Goal: Transaction & Acquisition: Book appointment/travel/reservation

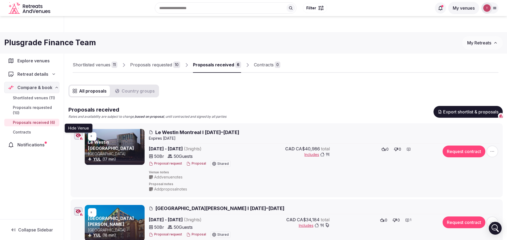
scroll to position [146, 0]
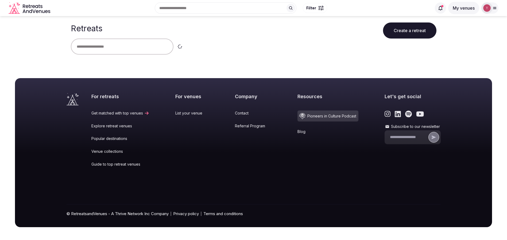
click at [120, 47] on input "text" at bounding box center [122, 46] width 103 height 16
click at [118, 52] on input "text" at bounding box center [122, 46] width 103 height 16
click at [120, 49] on input "text" at bounding box center [122, 46] width 103 height 16
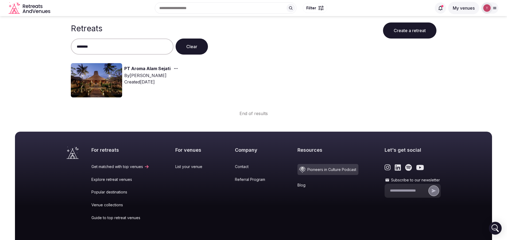
type input "********"
click at [100, 75] on img at bounding box center [96, 80] width 51 height 34
click at [101, 86] on img at bounding box center [96, 80] width 51 height 34
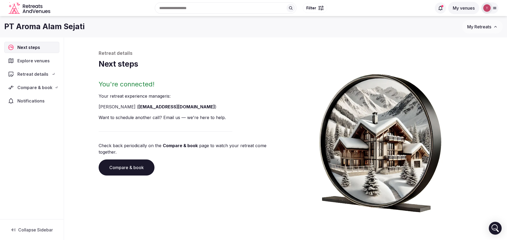
click at [138, 68] on h1 "Next steps" at bounding box center [286, 64] width 374 height 10
click at [50, 85] on span "Compare & book" at bounding box center [34, 87] width 35 height 6
click at [53, 71] on div "Retreat details" at bounding box center [32, 74] width 48 height 6
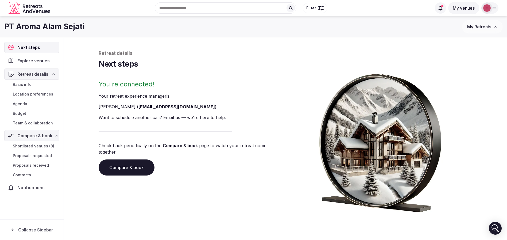
click at [40, 123] on span "Team & collaboration" at bounding box center [33, 122] width 40 height 5
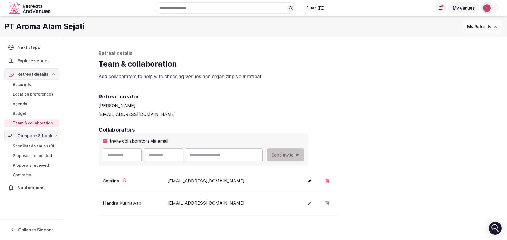
scroll to position [40, 0]
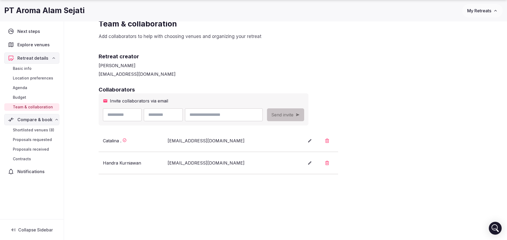
click at [394, 139] on div "Collaborators Invite collaborators via email Send invite Catalina . catalina@re…" at bounding box center [286, 130] width 374 height 88
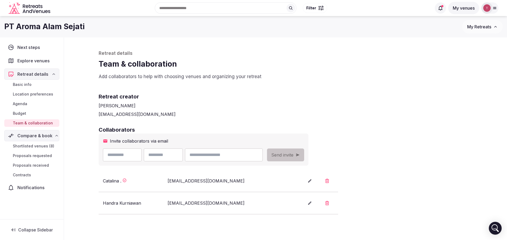
click at [252, 79] on p "Add collaborators to help with choosing venues and organizing your retreat" at bounding box center [286, 77] width 374 height 6
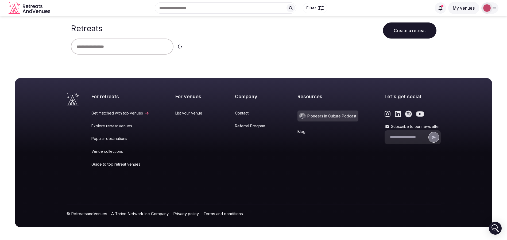
click at [103, 45] on input "text" at bounding box center [122, 46] width 103 height 16
type input "******"
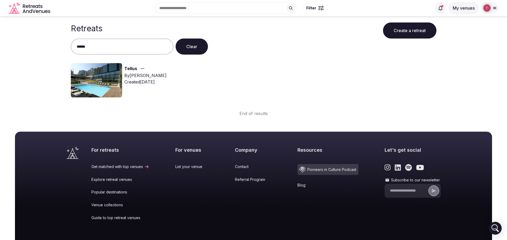
click at [109, 76] on img at bounding box center [96, 80] width 51 height 34
click at [133, 68] on link "Tellus" at bounding box center [130, 68] width 13 height 7
click at [90, 87] on img at bounding box center [96, 80] width 51 height 34
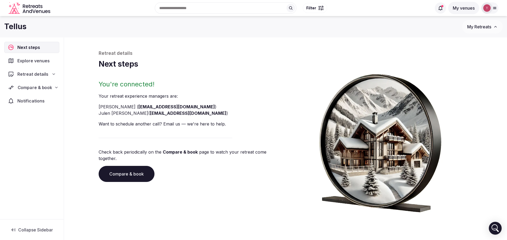
click at [51, 87] on span "Compare & book" at bounding box center [35, 87] width 35 height 6
click at [47, 99] on span "Shortlisted venues (9)" at bounding box center [33, 97] width 41 height 5
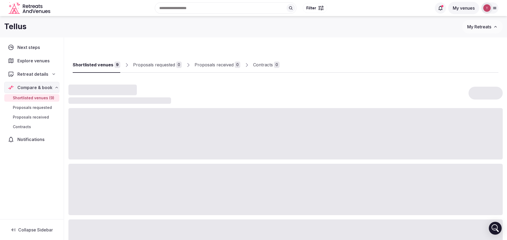
click at [50, 76] on div "Retreat details" at bounding box center [32, 74] width 48 height 6
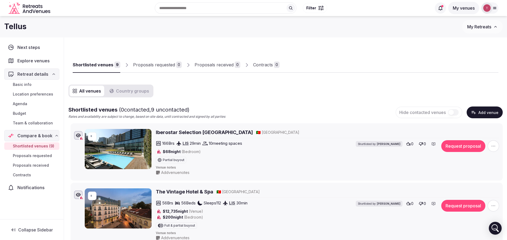
click at [40, 124] on span "Team & collaboration" at bounding box center [33, 122] width 40 height 5
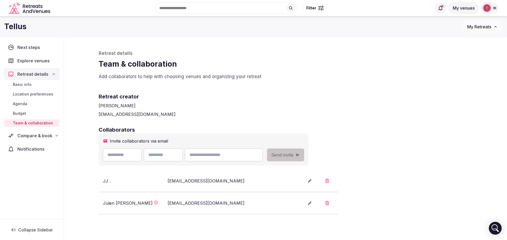
click at [329, 182] on icon "button" at bounding box center [327, 181] width 4 height 4
click at [293, 159] on button "Confirm" at bounding box center [292, 163] width 25 height 11
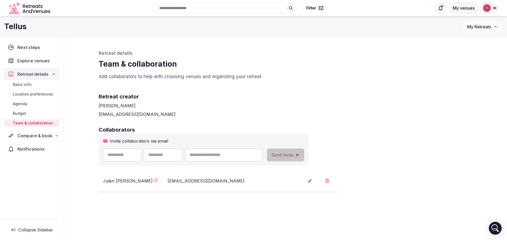
click at [411, 89] on div "Retreat creator Thiago Martins thiago@retreatsandvenues.com" at bounding box center [286, 100] width 374 height 33
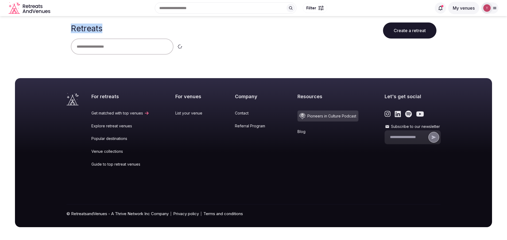
drag, startPoint x: 68, startPoint y: 32, endPoint x: 115, endPoint y: 34, distance: 46.3
click at [115, 34] on div "Retreats Create a retreat" at bounding box center [254, 39] width 374 height 47
click at [115, 34] on div "Retreats Create a retreat" at bounding box center [254, 27] width 366 height 22
click at [41, 9] on icon "Retreats and Venues company logo" at bounding box center [30, 8] width 43 height 12
click at [123, 47] on input "text" at bounding box center [122, 46] width 103 height 16
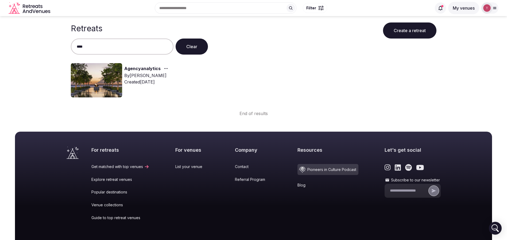
type input "****"
click at [111, 76] on img at bounding box center [96, 80] width 51 height 34
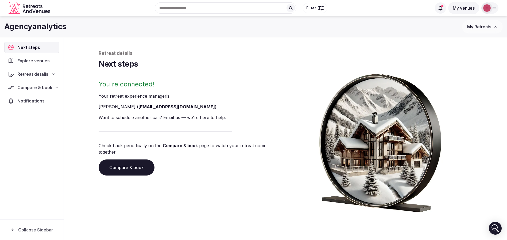
click at [48, 90] on span "Compare & book" at bounding box center [34, 87] width 35 height 6
click at [52, 77] on div "Retreat details" at bounding box center [32, 74] width 48 height 6
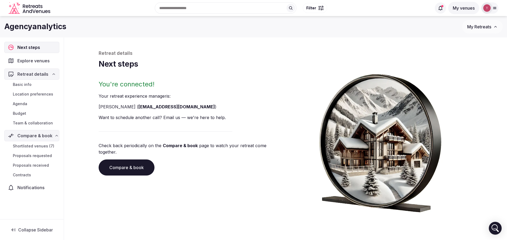
click at [41, 122] on span "Team & collaboration" at bounding box center [33, 122] width 40 height 5
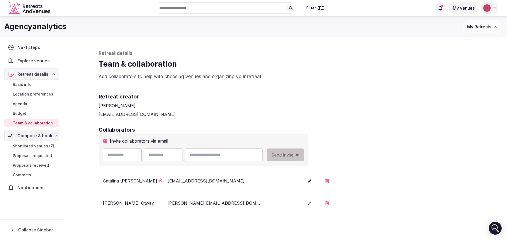
click at [135, 39] on div "Retreat details Team & collaboration Add collaborators to help with choosing ve…" at bounding box center [285, 161] width 385 height 249
click at [44, 149] on link "Shortlisted venues (7)" at bounding box center [31, 145] width 55 height 7
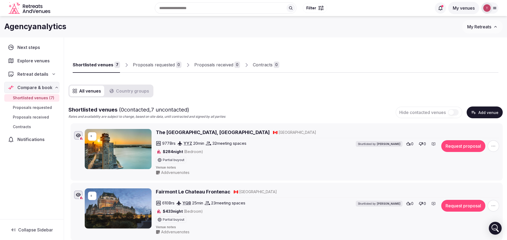
click at [367, 59] on div "Shortlisted venues 7 Proposals requested 0 Proposals received 0 Contracts 0" at bounding box center [286, 60] width 426 height 25
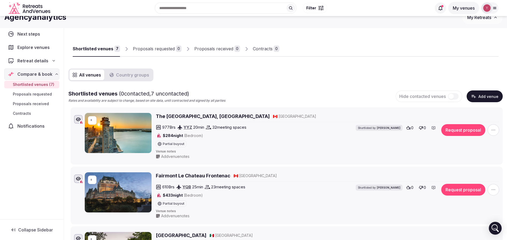
scroll to position [14, 0]
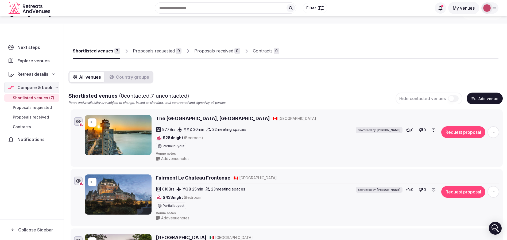
click at [341, 50] on div at bounding box center [388, 54] width 219 height 9
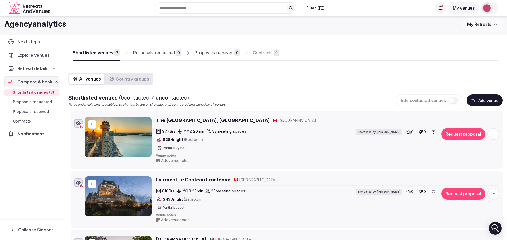
scroll to position [0, 0]
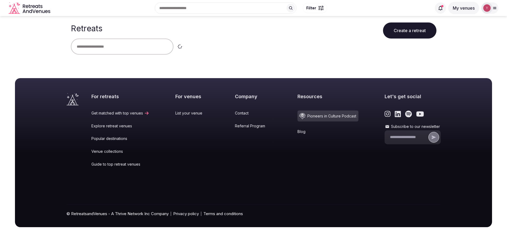
click at [138, 47] on input "text" at bounding box center [122, 46] width 103 height 16
click at [128, 51] on input "text" at bounding box center [122, 46] width 103 height 16
click at [127, 45] on input "******" at bounding box center [122, 46] width 103 height 16
type input "******"
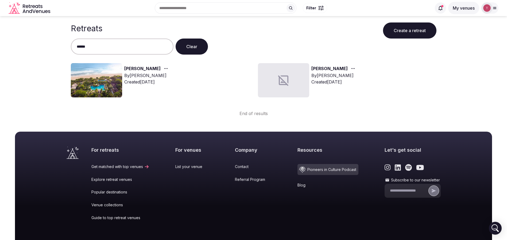
click at [94, 79] on img at bounding box center [96, 80] width 51 height 34
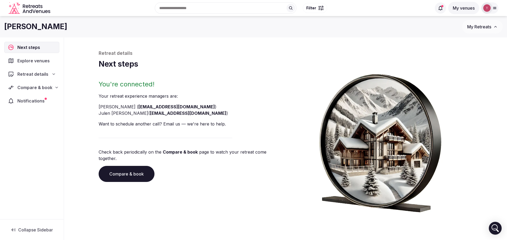
click at [136, 166] on link "Compare & book" at bounding box center [127, 174] width 56 height 16
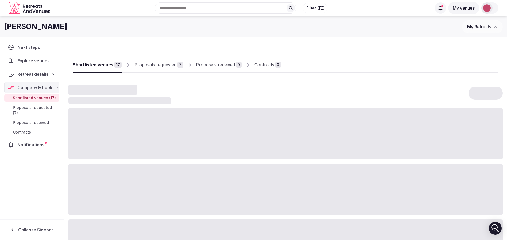
click at [220, 64] on div "Proposals received" at bounding box center [215, 64] width 39 height 6
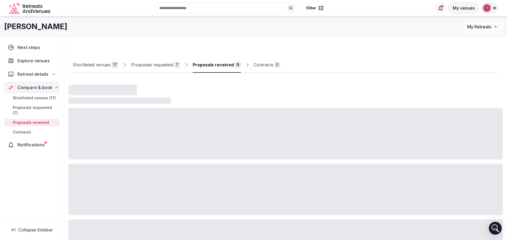
click at [226, 62] on div "Proposals received" at bounding box center [213, 64] width 41 height 6
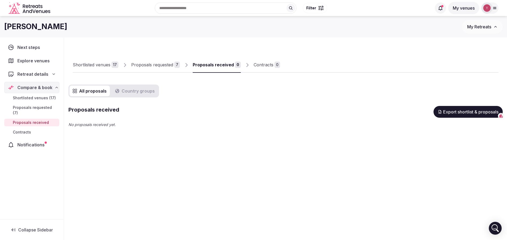
click at [166, 64] on div "Proposals requested" at bounding box center [152, 64] width 42 height 6
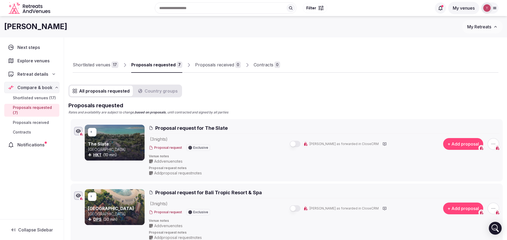
scroll to position [40, 0]
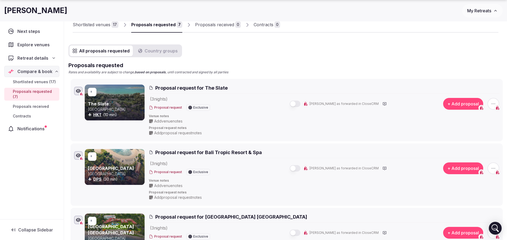
click at [493, 102] on icon "button" at bounding box center [493, 103] width 5 height 5
click at [468, 73] on button "Withdraw proposal request" at bounding box center [473, 71] width 61 height 9
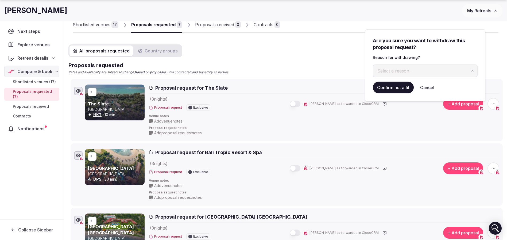
click at [403, 72] on span "-Select a reason-" at bounding box center [394, 71] width 36 height 6
click at [396, 88] on button "Confirm not a fit" at bounding box center [393, 88] width 41 height 12
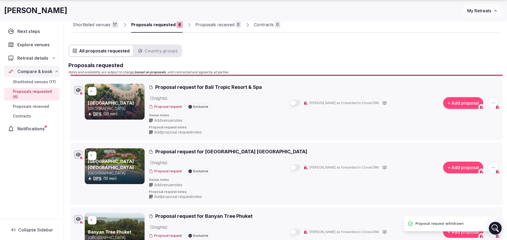
scroll to position [0, 0]
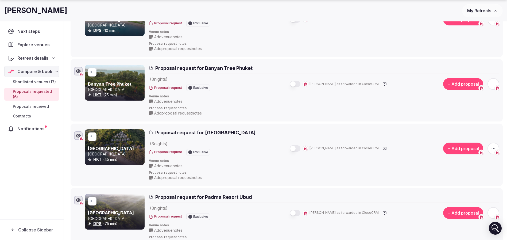
scroll to position [200, 0]
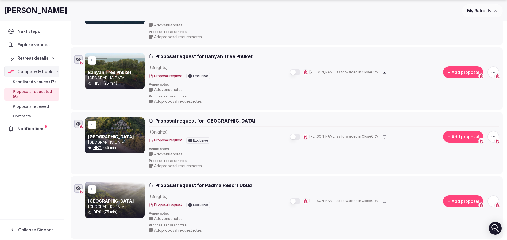
click at [492, 134] on icon "button" at bounding box center [493, 136] width 5 height 5
click at [482, 108] on button "Withdraw proposal request" at bounding box center [473, 104] width 61 height 9
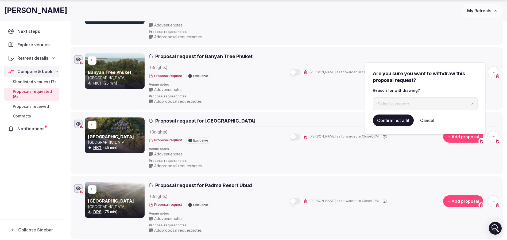
click at [406, 102] on span "-Select a reason-" at bounding box center [394, 104] width 36 height 6
click at [396, 121] on button "Confirm not a fit" at bounding box center [393, 120] width 41 height 12
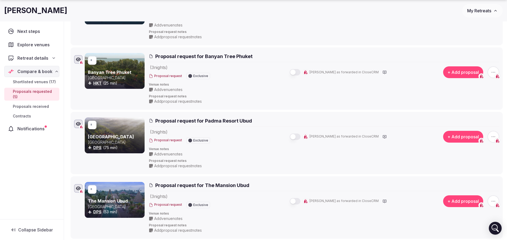
scroll to position [0, 0]
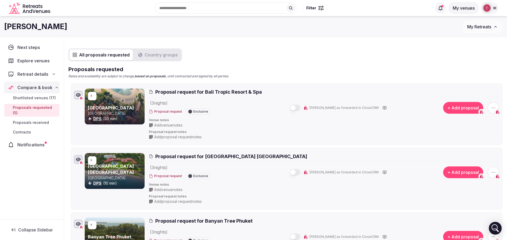
scroll to position [29, 0]
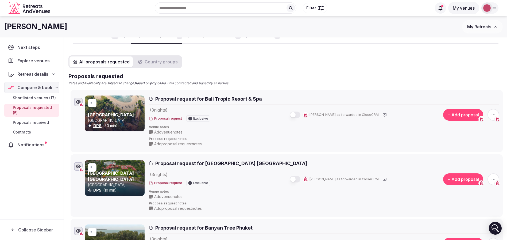
click at [163, 65] on button "Country groups" at bounding box center [158, 61] width 46 height 11
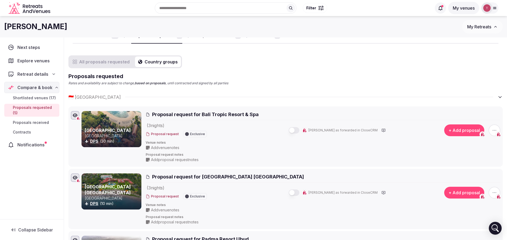
click at [101, 63] on button "All proposals requested" at bounding box center [101, 61] width 63 height 11
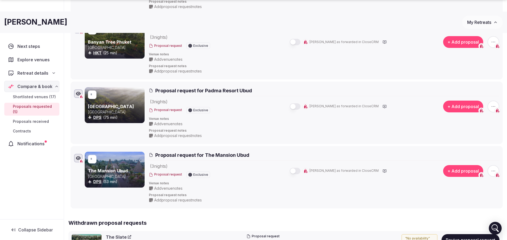
scroll to position [350, 0]
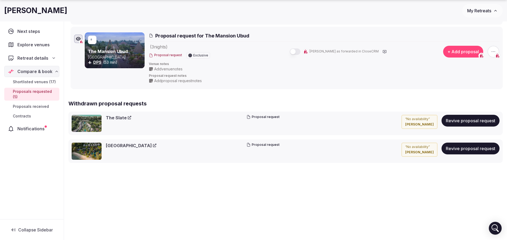
click at [125, 145] on link "Thavorn Beach Village Resort" at bounding box center [131, 145] width 51 height 6
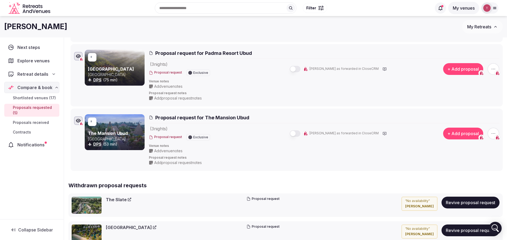
scroll to position [230, 0]
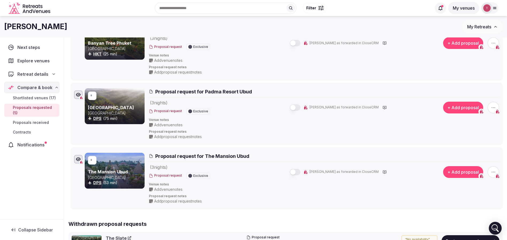
click at [115, 108] on link "Padma Resort Ubud" at bounding box center [111, 107] width 46 height 5
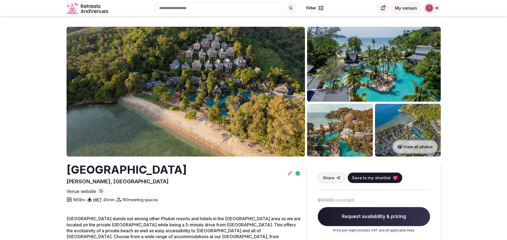
drag, startPoint x: 68, startPoint y: 171, endPoint x: 231, endPoint y: 169, distance: 163.6
click at [231, 169] on div "[GEOGRAPHIC_DATA] [GEOGRAPHIC_DATA], [GEOGRAPHIC_DATA]" at bounding box center [184, 173] width 234 height 23
copy h2 "[GEOGRAPHIC_DATA]"
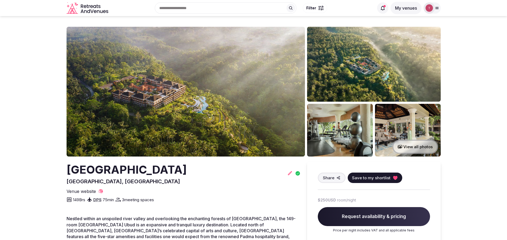
click at [172, 90] on img at bounding box center [186, 92] width 238 height 130
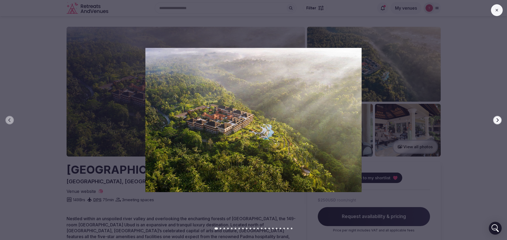
click at [501, 119] on button "Next slide" at bounding box center [497, 120] width 9 height 9
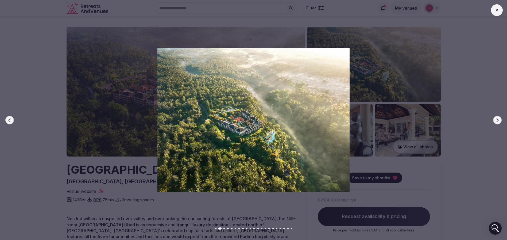
click at [501, 119] on button "Next slide" at bounding box center [497, 120] width 9 height 9
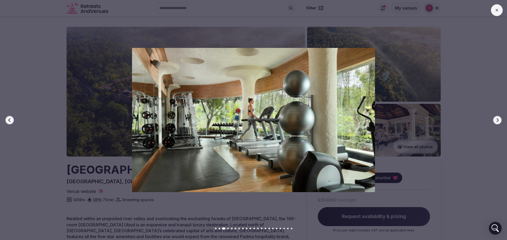
click at [501, 119] on button "Next slide" at bounding box center [497, 120] width 9 height 9
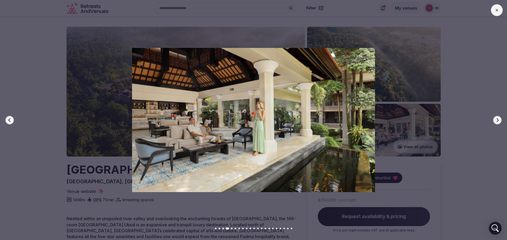
click at [501, 119] on button "Next slide" at bounding box center [497, 120] width 9 height 9
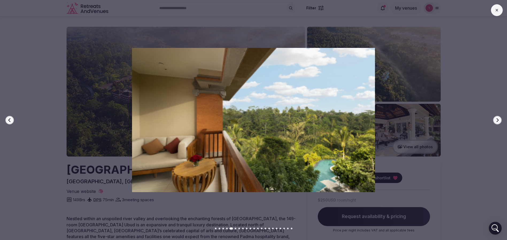
click at [501, 119] on button "Next slide" at bounding box center [497, 120] width 9 height 9
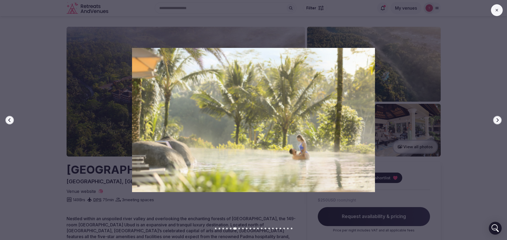
click at [501, 119] on button "Next slide" at bounding box center [497, 120] width 9 height 9
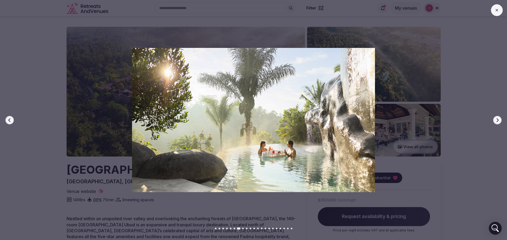
click at [501, 119] on button "Next slide" at bounding box center [497, 120] width 9 height 9
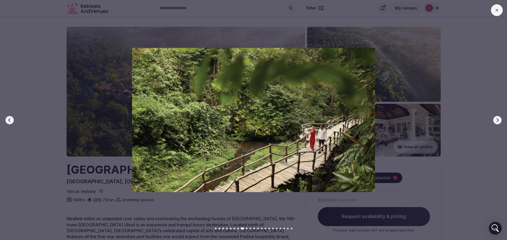
click at [499, 120] on icon "button" at bounding box center [497, 120] width 4 height 4
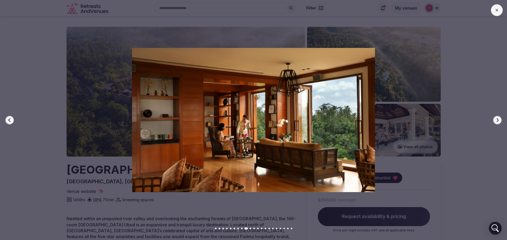
click at [499, 120] on icon "button" at bounding box center [497, 120] width 4 height 4
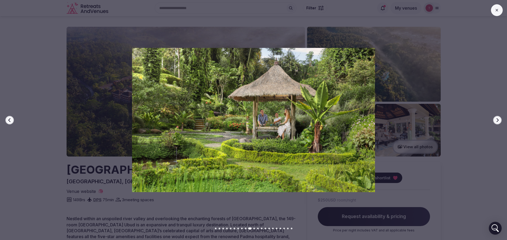
click at [499, 120] on icon "button" at bounding box center [497, 120] width 4 height 4
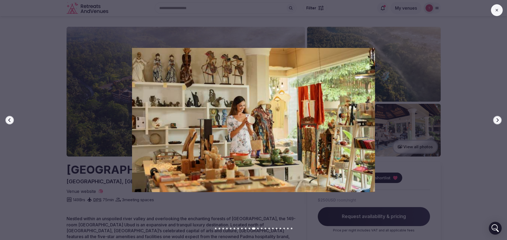
click at [499, 120] on icon "button" at bounding box center [497, 120] width 4 height 4
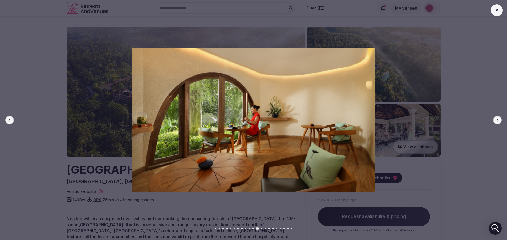
click at [499, 120] on icon "button" at bounding box center [497, 120] width 4 height 4
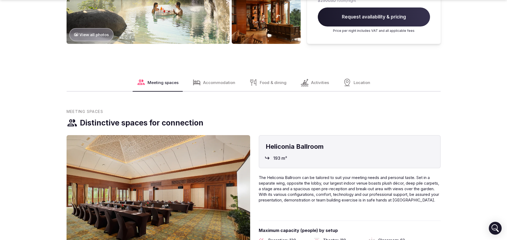
scroll to position [601, 0]
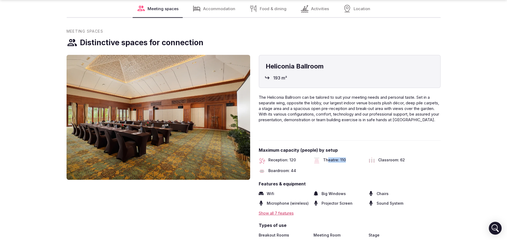
drag, startPoint x: 329, startPoint y: 159, endPoint x: 345, endPoint y: 157, distance: 16.9
click at [345, 157] on div "Theatre: 110" at bounding box center [339, 160] width 51 height 6
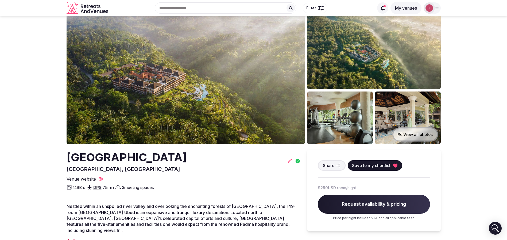
scroll to position [0, 0]
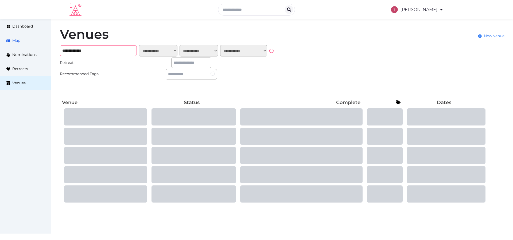
drag, startPoint x: 103, startPoint y: 49, endPoint x: 12, endPoint y: 43, distance: 92.0
click at [0, 45] on div "**********" at bounding box center [256, 115] width 513 height 193
paste input "******"
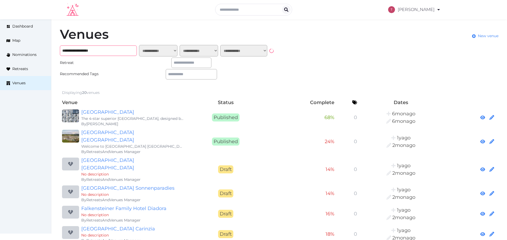
type input "**********"
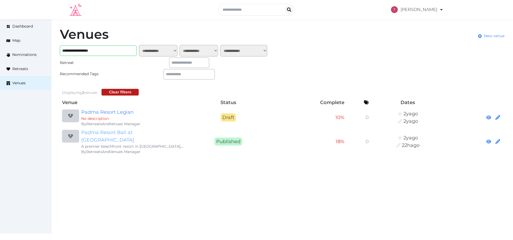
click at [141, 131] on link "Padma Resort Bali at [GEOGRAPHIC_DATA]" at bounding box center [132, 136] width 103 height 15
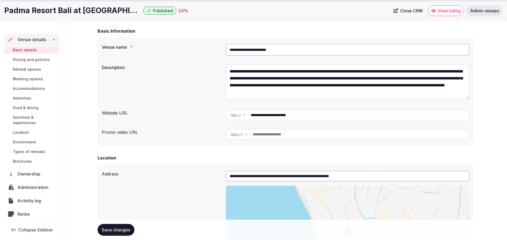
scroll to position [80, 0]
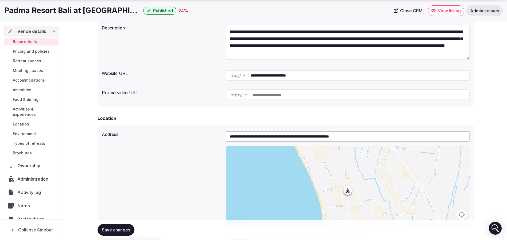
click at [312, 75] on input "**********" at bounding box center [360, 75] width 218 height 11
click at [292, 75] on input "**********" at bounding box center [360, 75] width 218 height 11
drag, startPoint x: 300, startPoint y: 75, endPoint x: 126, endPoint y: 64, distance: 173.9
click at [126, 64] on div "**********" at bounding box center [286, 52] width 376 height 109
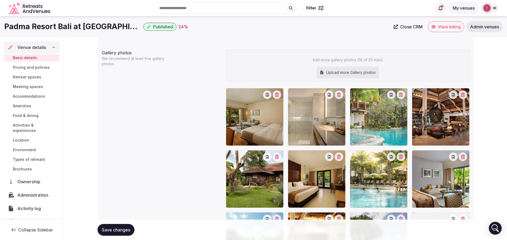
scroll to position [543, 0]
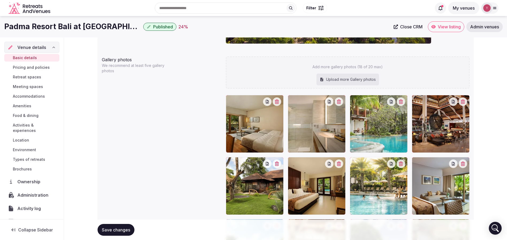
click at [338, 77] on div "Upload more Gallery photos" at bounding box center [348, 80] width 63 height 12
type input "**********"
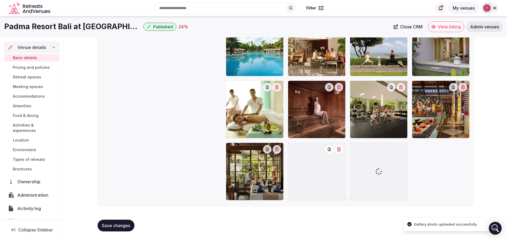
scroll to position [668, 0]
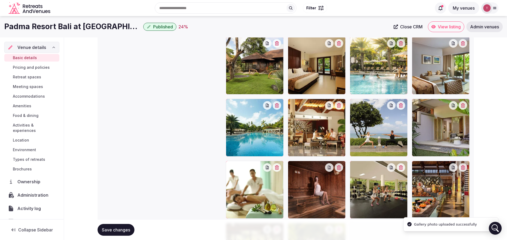
click at [465, 104] on icon "button" at bounding box center [463, 105] width 4 height 4
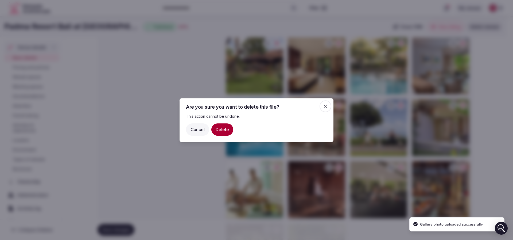
click at [225, 128] on button "Delete" at bounding box center [222, 129] width 22 height 12
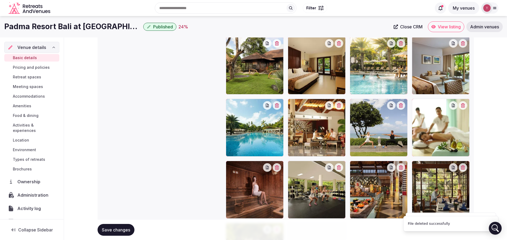
click at [162, 131] on div "Gallery photos We recommend at least five gallery photos Add more gallery photo…" at bounding box center [286, 105] width 368 height 353
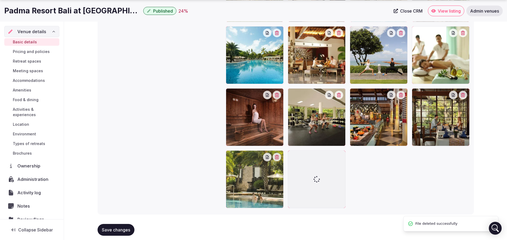
scroll to position [748, 0]
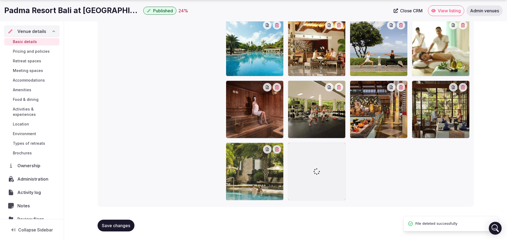
click at [331, 219] on div "Save changes" at bounding box center [286, 225] width 376 height 20
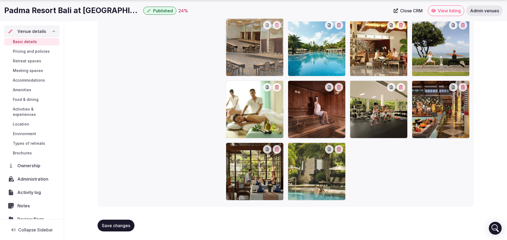
drag, startPoint x: 313, startPoint y: 188, endPoint x: 244, endPoint y: 87, distance: 122.1
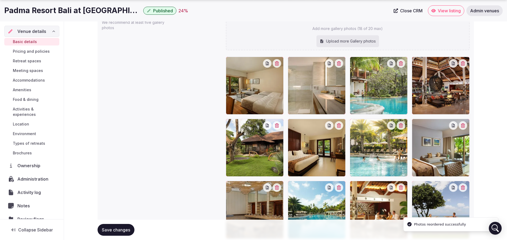
scroll to position [628, 0]
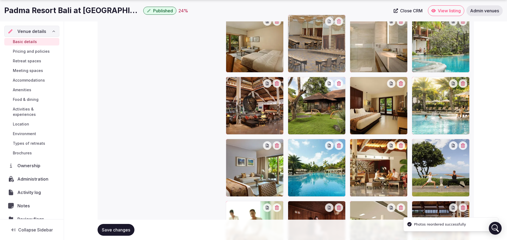
drag, startPoint x: 248, startPoint y: 173, endPoint x: 318, endPoint y: 59, distance: 134.2
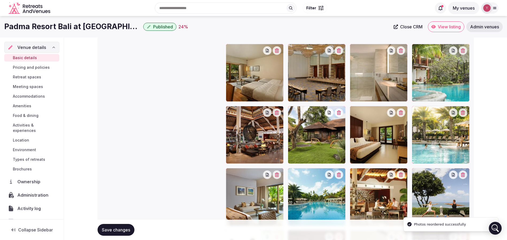
scroll to position [588, 0]
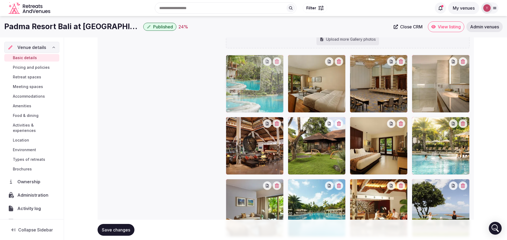
drag, startPoint x: 433, startPoint y: 83, endPoint x: 256, endPoint y: 85, distance: 177.0
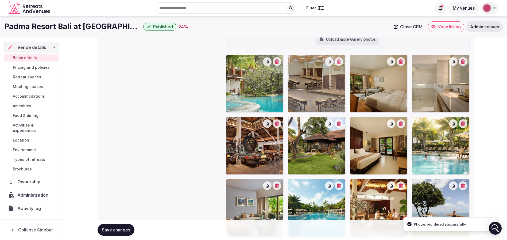
drag, startPoint x: 364, startPoint y: 92, endPoint x: 306, endPoint y: 95, distance: 58.1
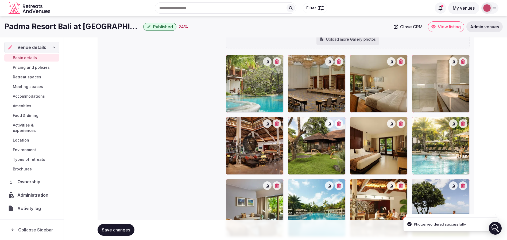
click at [125, 226] on button "Save changes" at bounding box center [116, 230] width 37 height 12
click at [114, 230] on span "Save changes" at bounding box center [116, 229] width 28 height 5
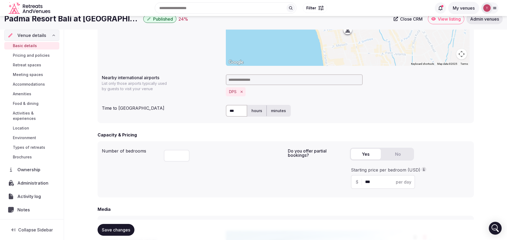
scroll to position [0, 0]
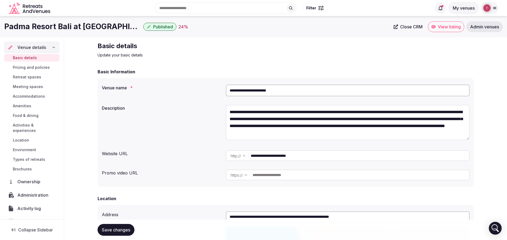
click at [454, 26] on span "View listing" at bounding box center [449, 26] width 23 height 5
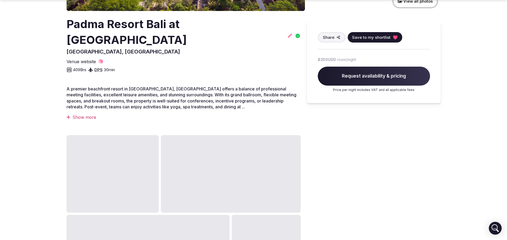
scroll to position [200, 0]
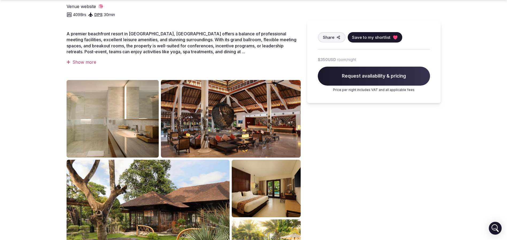
click at [113, 99] on img at bounding box center [113, 119] width 92 height 78
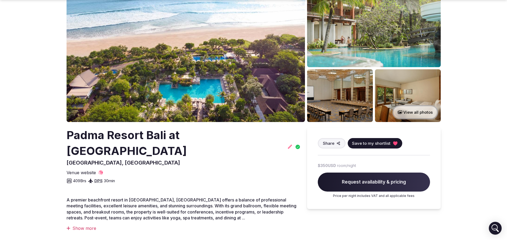
scroll to position [0, 0]
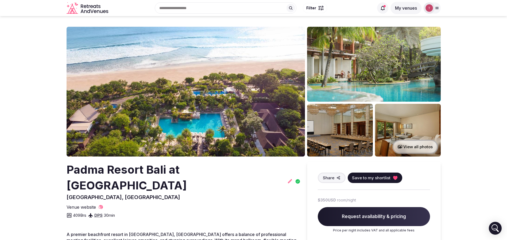
click at [168, 110] on img at bounding box center [186, 92] width 238 height 130
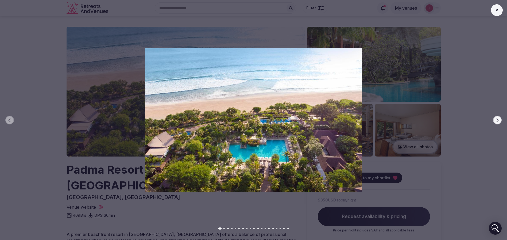
click at [495, 117] on button "Next slide" at bounding box center [497, 120] width 9 height 9
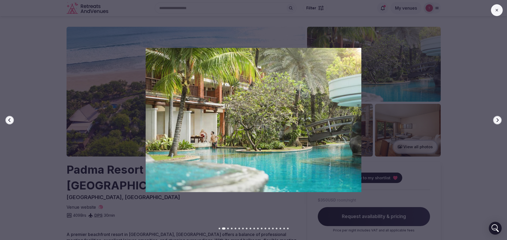
click at [495, 117] on button "Next slide" at bounding box center [497, 120] width 9 height 9
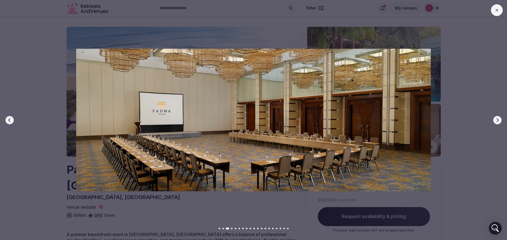
click at [495, 117] on button "Next slide" at bounding box center [497, 120] width 9 height 9
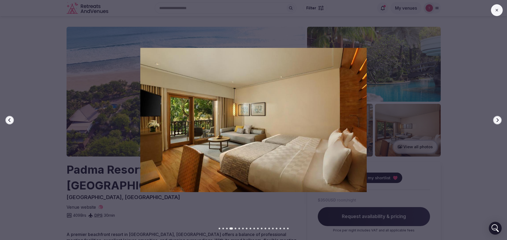
click at [6, 120] on button "Previous slide" at bounding box center [9, 120] width 9 height 9
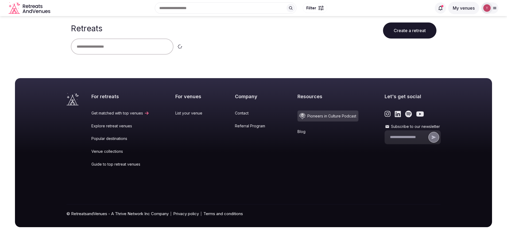
click at [125, 46] on input "text" at bounding box center [122, 46] width 103 height 16
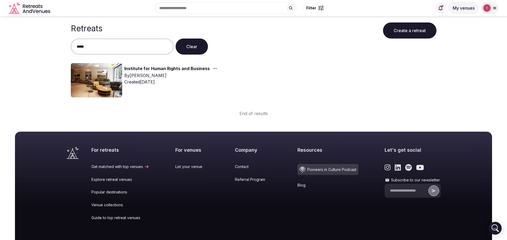
type input "*****"
click at [75, 75] on img at bounding box center [96, 80] width 51 height 34
click at [87, 74] on img at bounding box center [96, 80] width 51 height 34
click at [164, 69] on link "Institute for Human Rights and Business" at bounding box center [167, 68] width 86 height 7
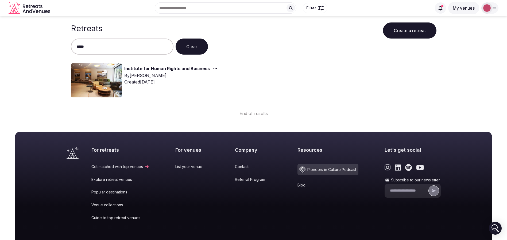
click at [164, 69] on link "Institute for Human Rights and Business" at bounding box center [167, 68] width 86 height 7
click at [117, 78] on img at bounding box center [96, 80] width 51 height 34
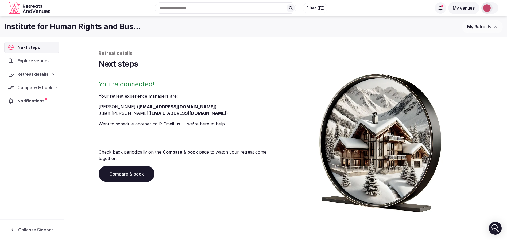
click at [120, 175] on div "You're connected! Your retreat experience manager s are : [PERSON_NAME] ( [EMAI…" at bounding box center [191, 146] width 185 height 132
click at [125, 170] on link "Compare & book" at bounding box center [127, 174] width 56 height 16
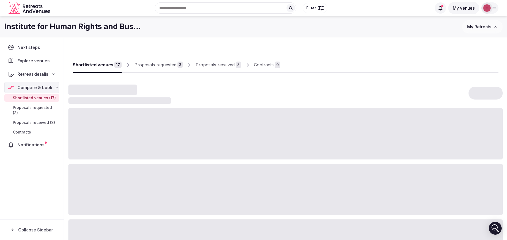
click at [233, 68] on link "Proposals received 3" at bounding box center [218, 65] width 45 height 16
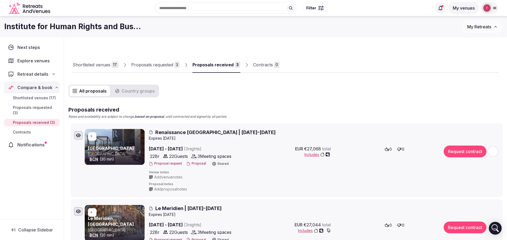
click at [226, 66] on div "Proposals received" at bounding box center [212, 64] width 41 height 6
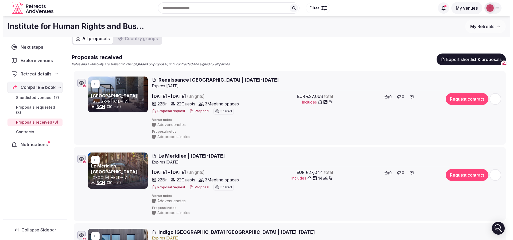
scroll to position [40, 0]
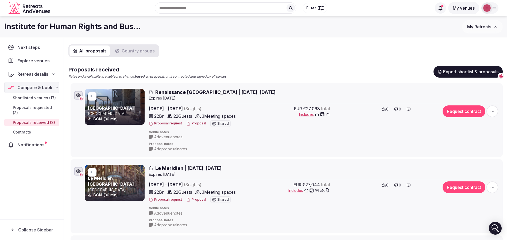
click at [194, 124] on button "Proposal" at bounding box center [196, 123] width 20 height 5
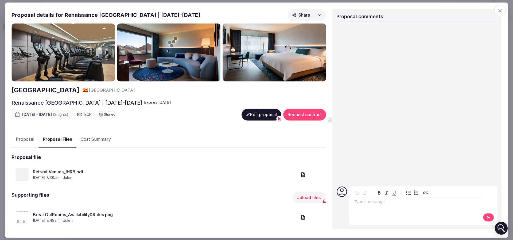
click at [63, 136] on button "Proposal Files" at bounding box center [57, 140] width 38 height 16
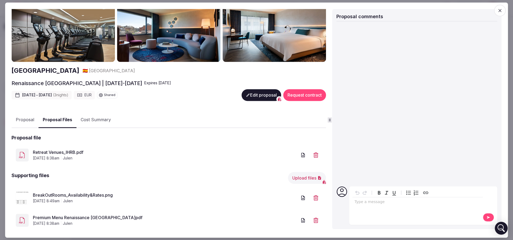
scroll to position [29, 0]
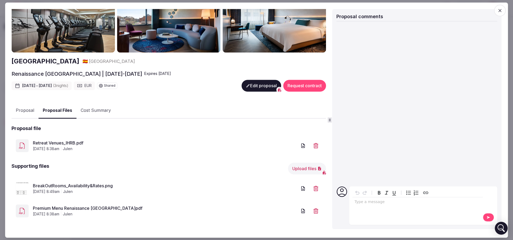
click at [30, 108] on button "Proposal" at bounding box center [24, 111] width 27 height 16
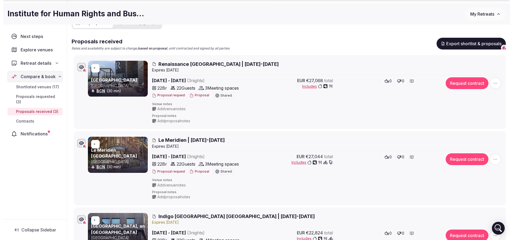
scroll to position [80, 0]
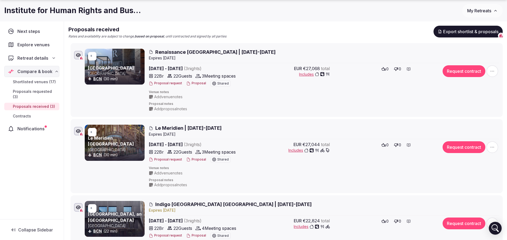
click at [195, 158] on button "Proposal" at bounding box center [196, 159] width 20 height 5
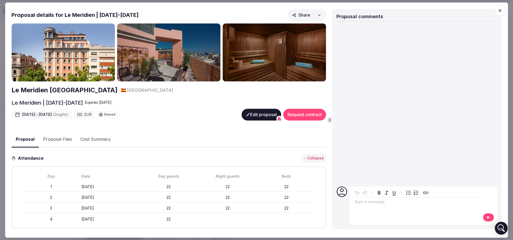
click at [65, 139] on button "Proposal Files" at bounding box center [57, 140] width 37 height 16
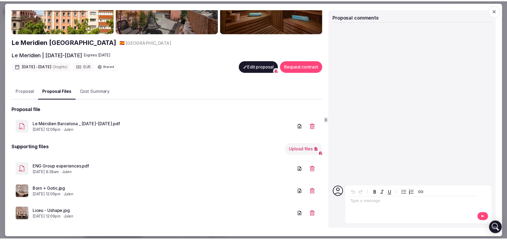
scroll to position [51, 0]
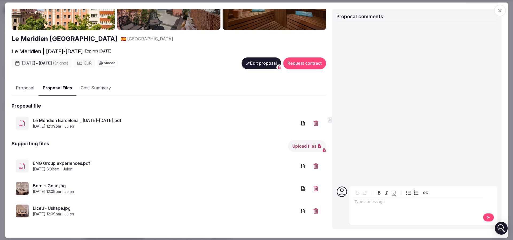
click at [68, 160] on link "ENG Group experiences.pdf" at bounding box center [165, 163] width 264 height 6
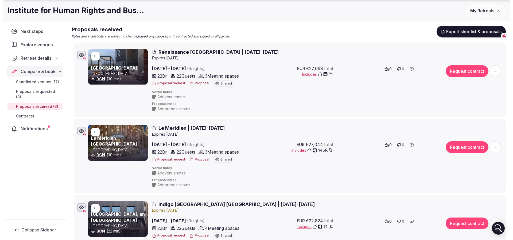
scroll to position [120, 0]
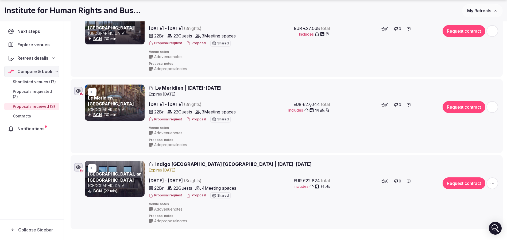
click at [193, 195] on button "Proposal" at bounding box center [196, 195] width 20 height 5
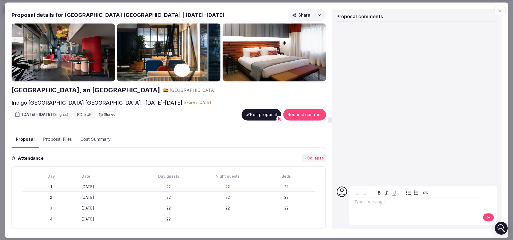
click at [69, 140] on button "Proposal Files" at bounding box center [57, 140] width 37 height 16
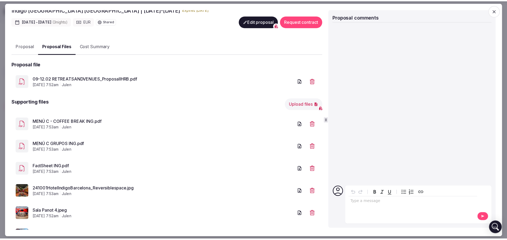
scroll to position [119, 0]
